Goal: Transaction & Acquisition: Download file/media

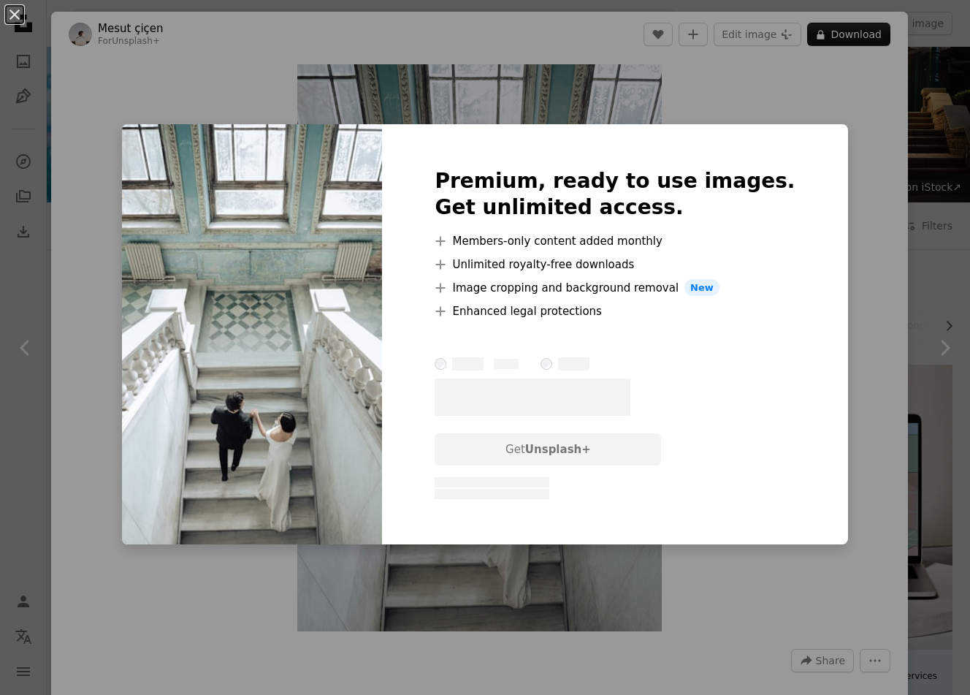
scroll to position [1899, 0]
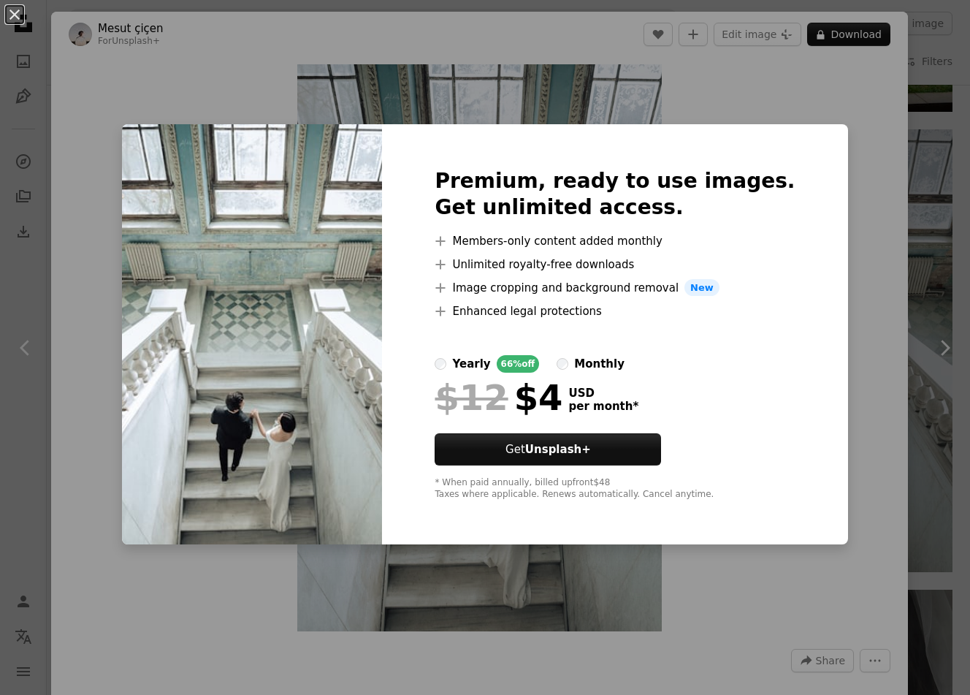
click at [606, 80] on div "An X shape Premium, ready to use images. Get unlimited access. A plus sign Memb…" at bounding box center [485, 347] width 970 height 695
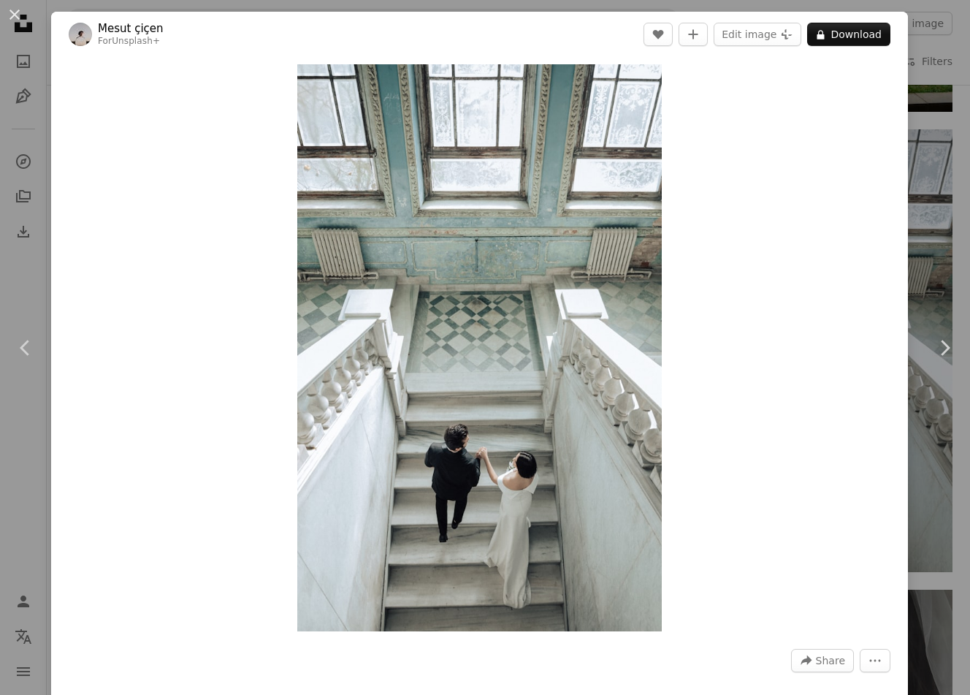
click at [915, 74] on div "An X shape Chevron left Chevron right Mesut çiçen For Unsplash+ A heart A plus …" at bounding box center [485, 347] width 970 height 695
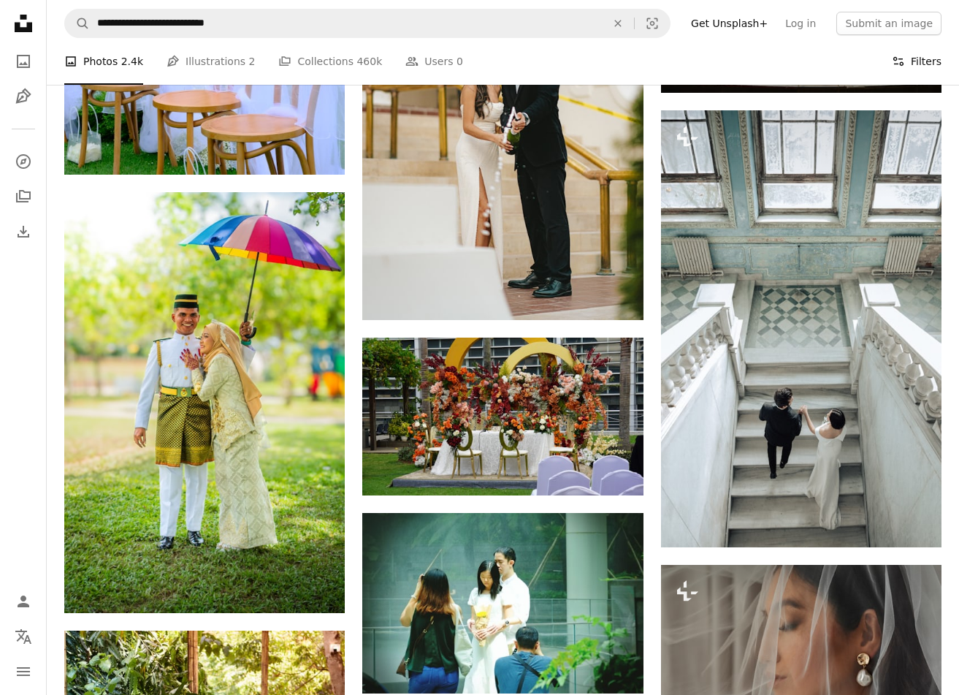
click at [913, 69] on button "Filters Filters" at bounding box center [917, 61] width 50 height 47
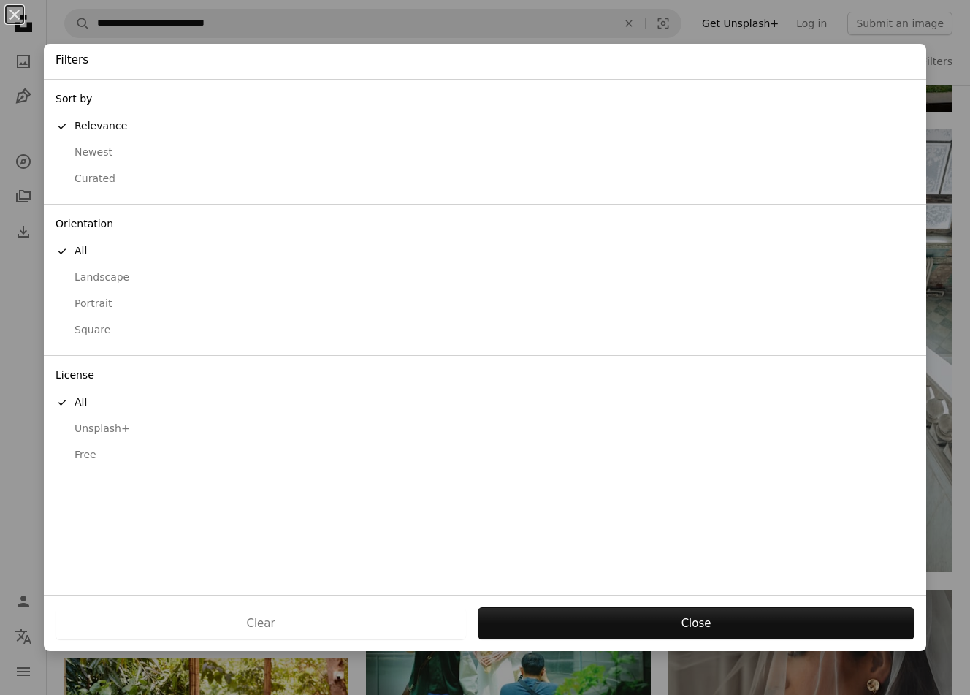
click at [87, 456] on div "Free" at bounding box center [485, 455] width 859 height 15
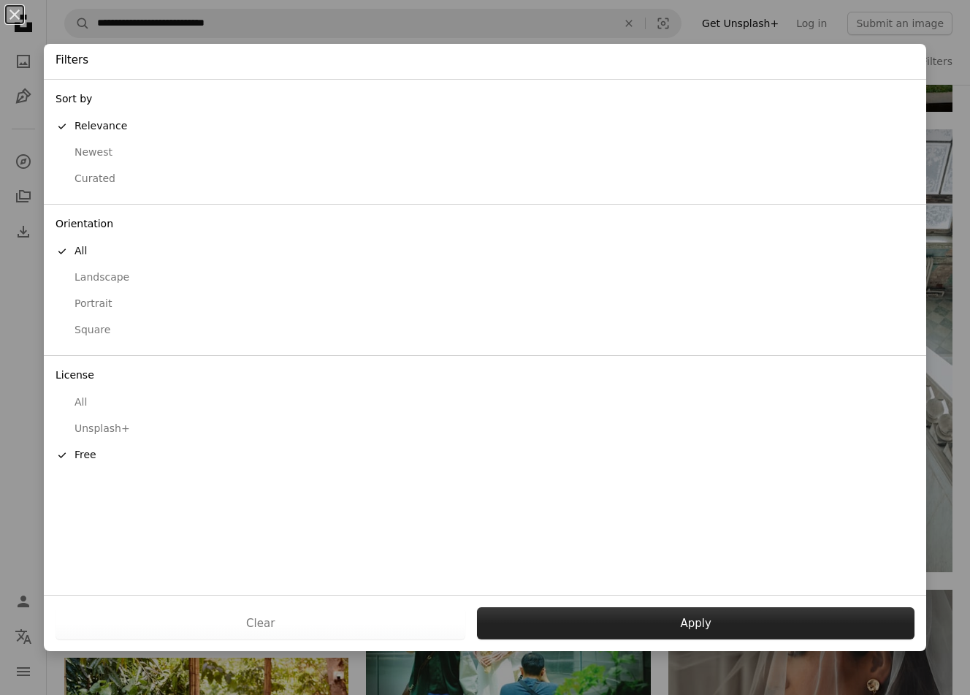
click at [738, 617] on button "Apply" at bounding box center [696, 623] width 438 height 32
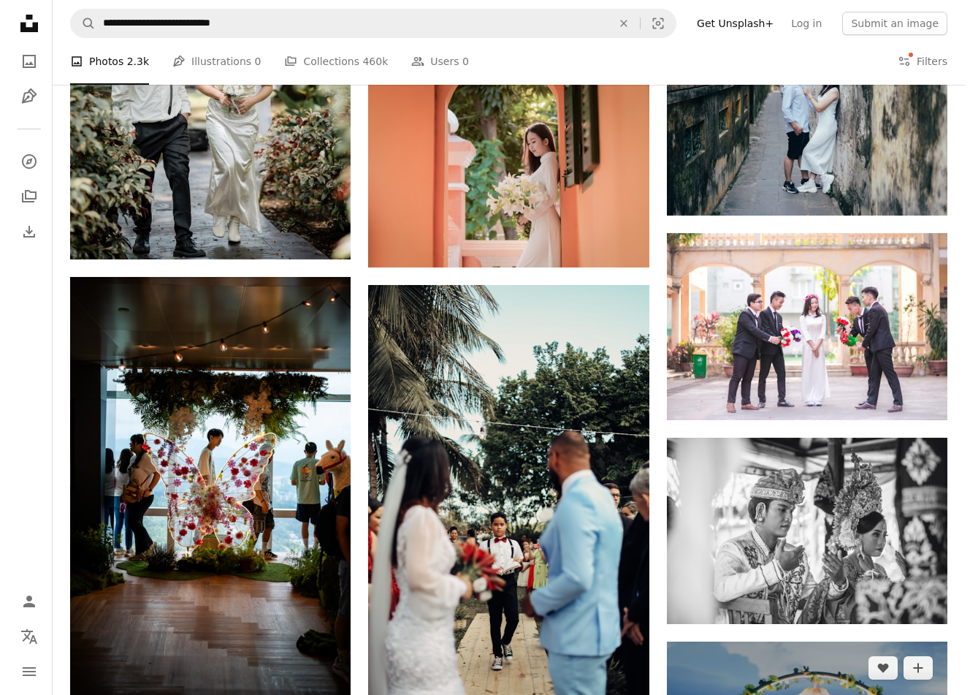
scroll to position [2118, 0]
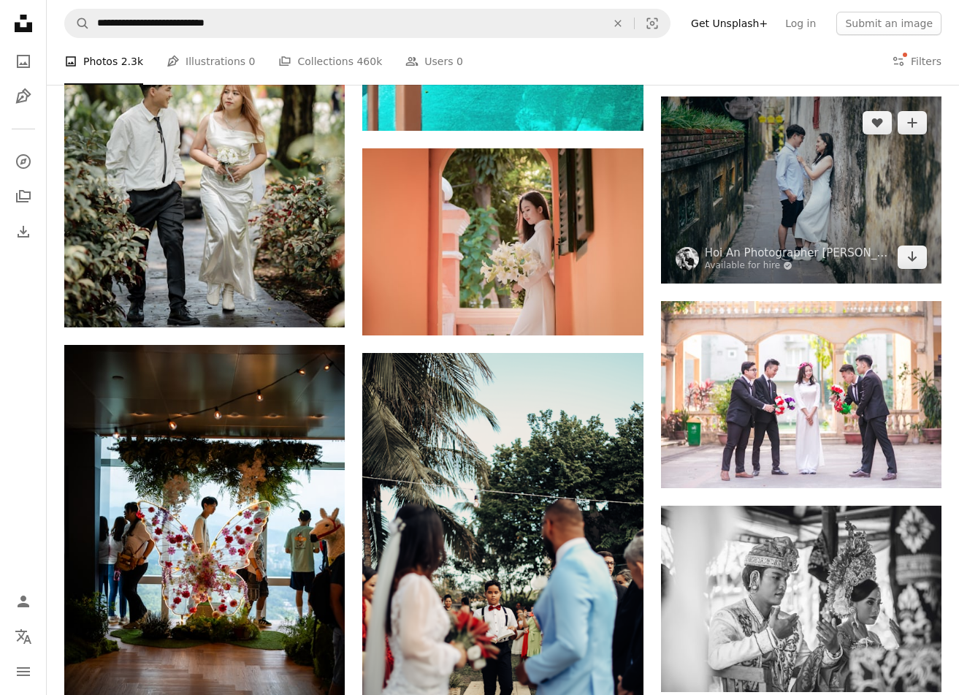
click at [805, 201] on img at bounding box center [801, 189] width 280 height 187
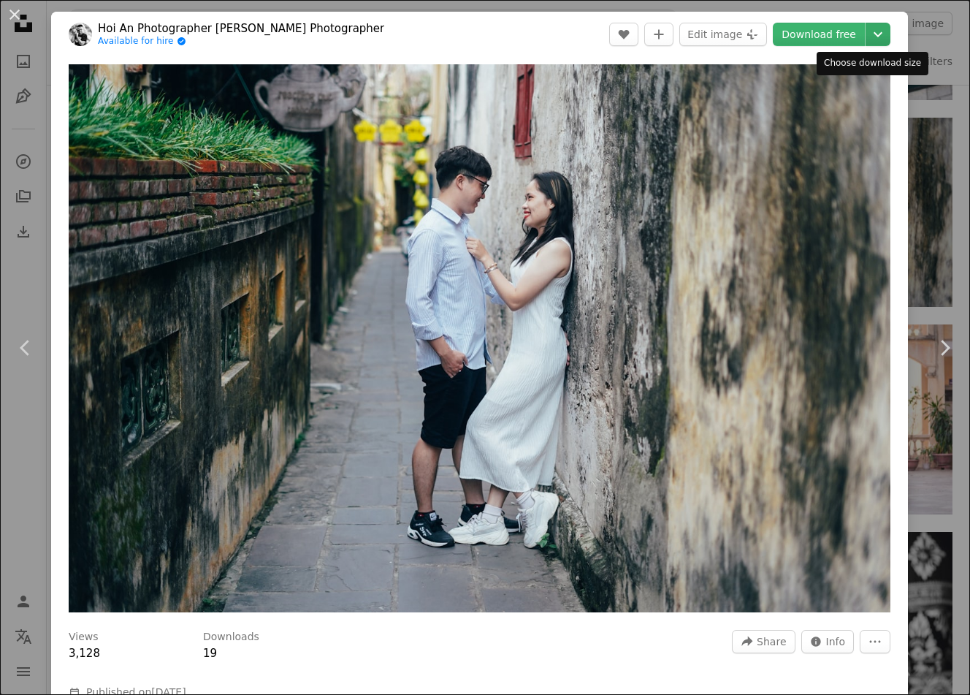
click at [866, 34] on icon "Chevron down" at bounding box center [877, 35] width 23 height 18
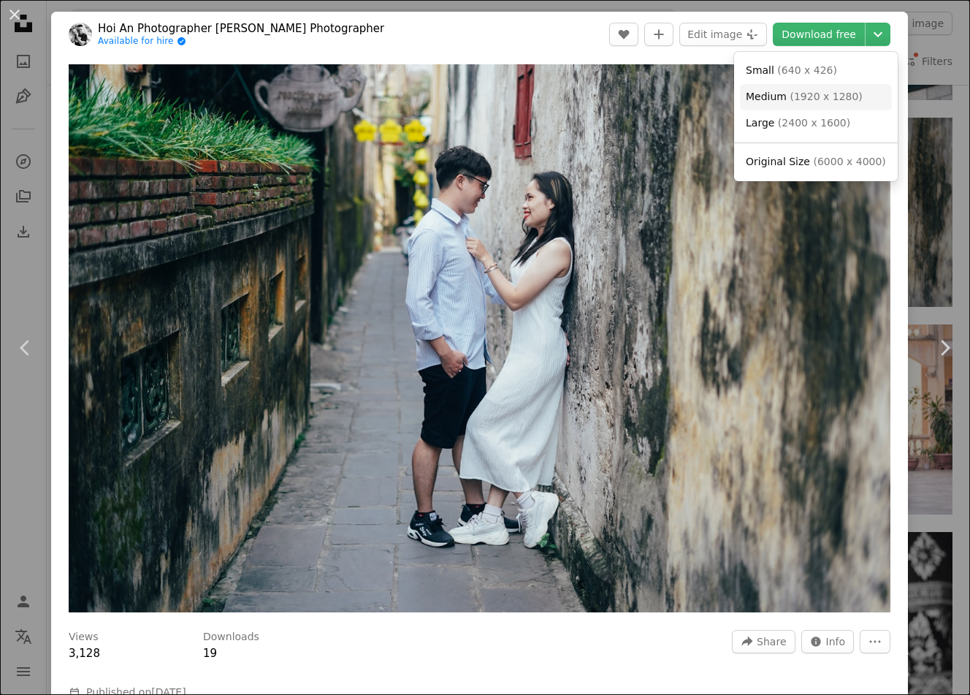
click at [831, 101] on span "( 1920 x 1280 )" at bounding box center [826, 97] width 72 height 12
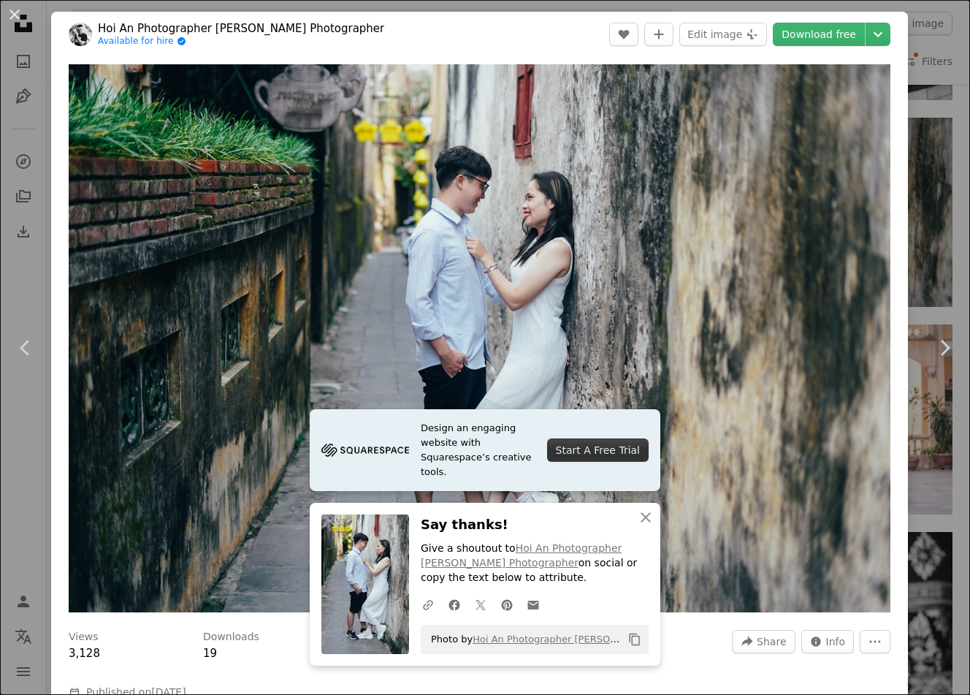
click at [28, 255] on div "An X shape Chevron left Chevron right Hoi An Photographer [PERSON_NAME] Photogr…" at bounding box center [485, 347] width 970 height 695
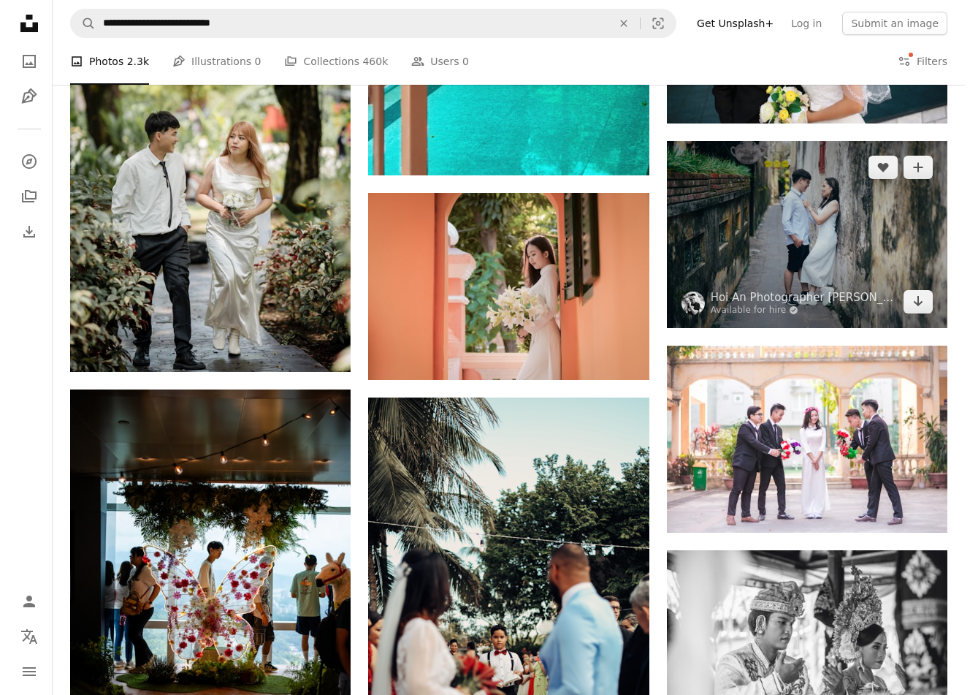
scroll to position [2045, 0]
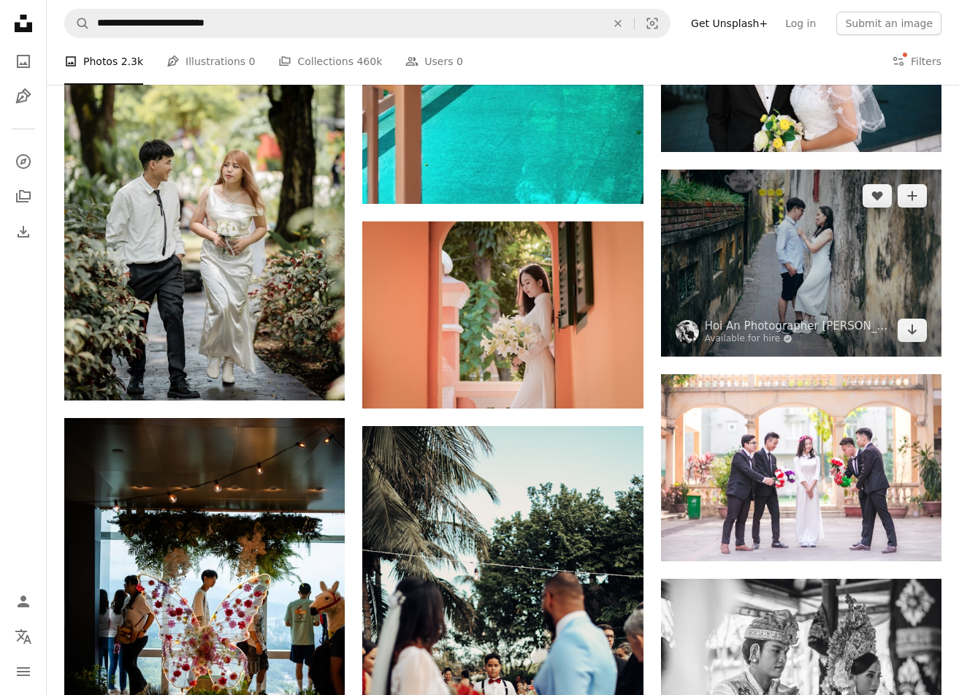
click at [789, 245] on img at bounding box center [801, 262] width 280 height 187
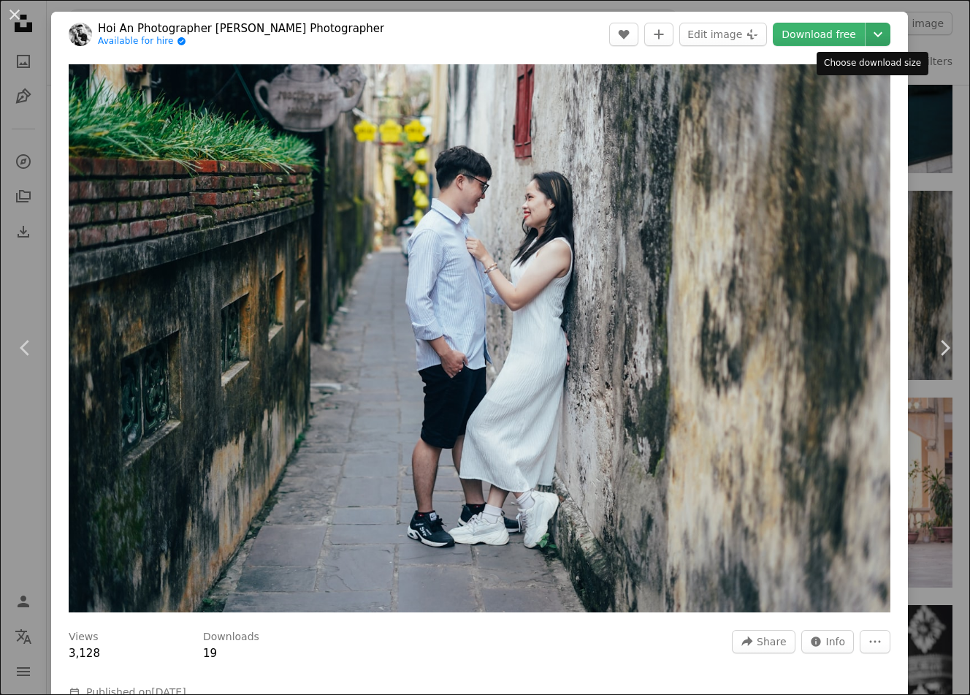
click at [866, 40] on icon "Chevron down" at bounding box center [877, 35] width 23 height 18
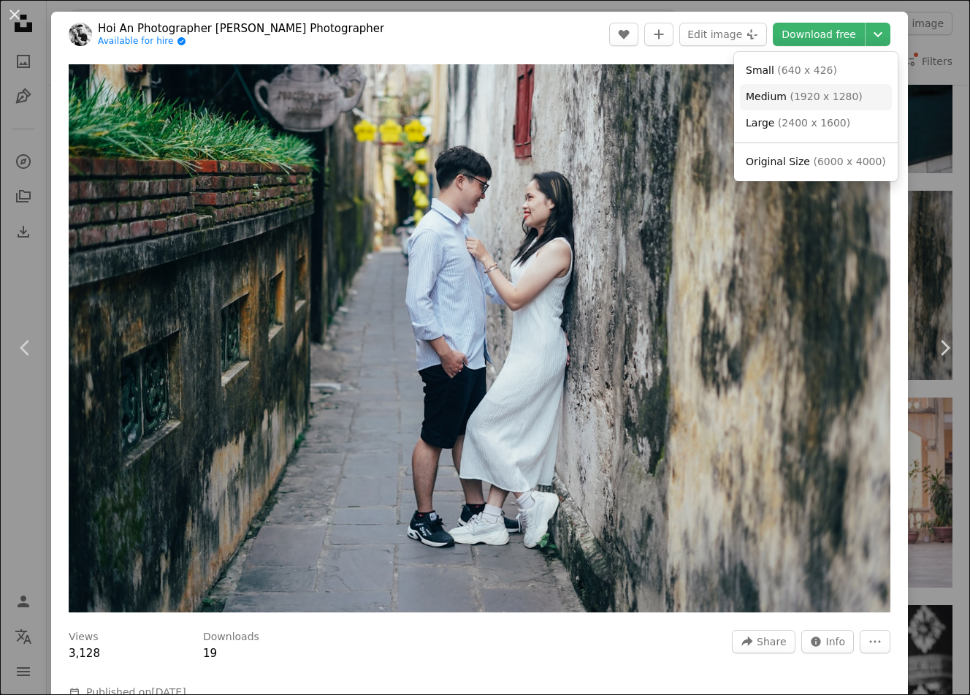
click at [807, 94] on span "( 1920 x 1280 )" at bounding box center [826, 97] width 72 height 12
